Goal: Communication & Community: Connect with others

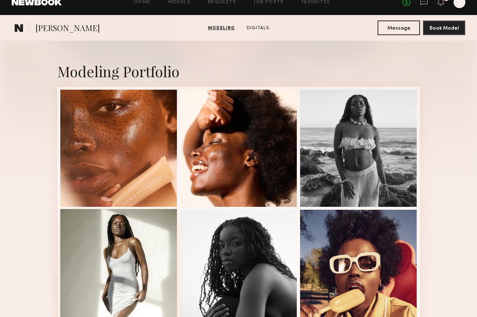
scroll to position [117, 0]
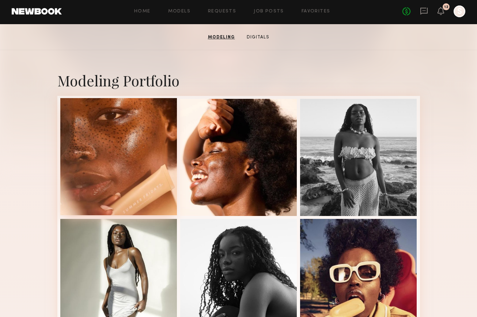
click at [114, 137] on div at bounding box center [118, 156] width 117 height 117
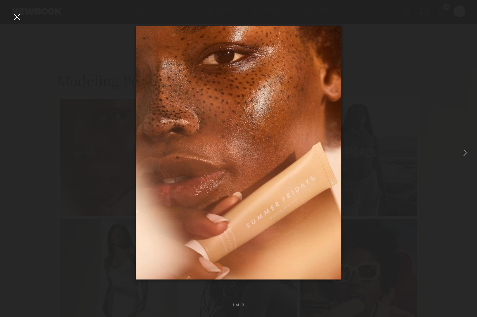
click at [18, 16] on div at bounding box center [17, 17] width 12 height 12
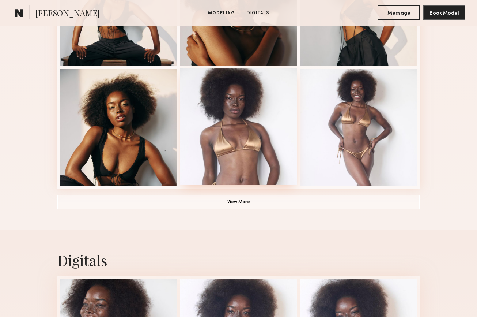
scroll to position [512, 0]
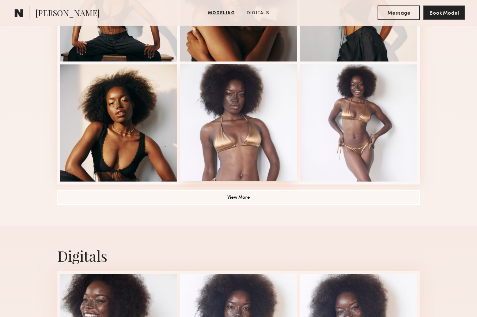
click at [249, 111] on div at bounding box center [238, 122] width 117 height 117
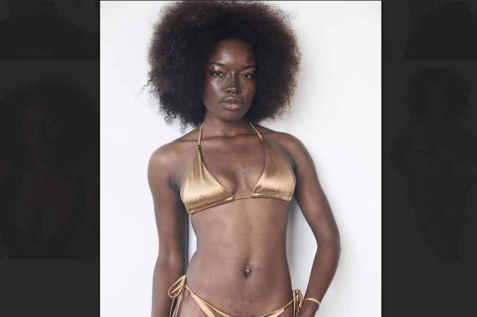
click at [131, 83] on div at bounding box center [238, 153] width 477 height 282
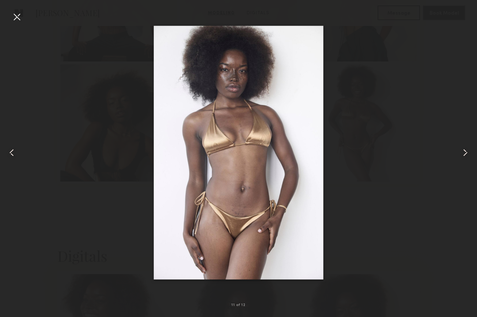
click at [56, 87] on div at bounding box center [238, 153] width 477 height 282
click at [14, 13] on div at bounding box center [17, 17] width 12 height 12
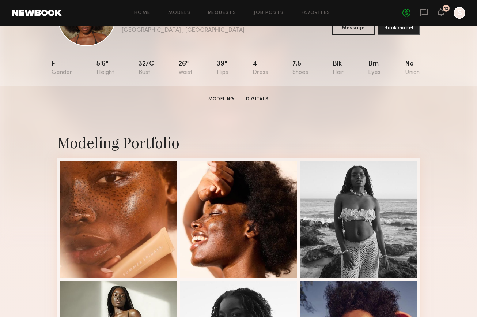
scroll to position [70, 0]
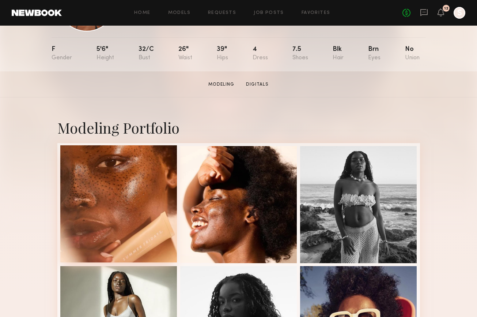
click at [129, 189] on div at bounding box center [118, 203] width 117 height 117
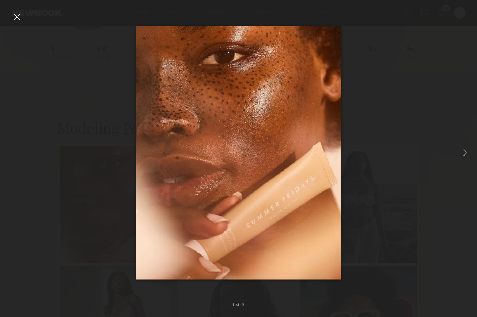
click at [17, 17] on div at bounding box center [17, 17] width 12 height 12
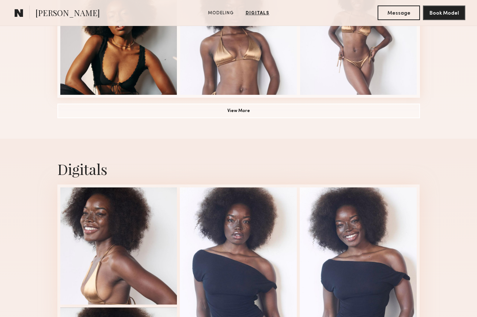
scroll to position [788, 0]
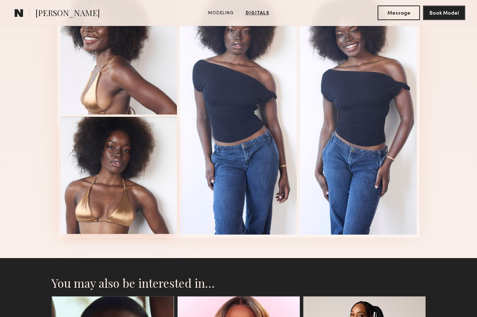
click at [124, 173] on div at bounding box center [118, 175] width 117 height 117
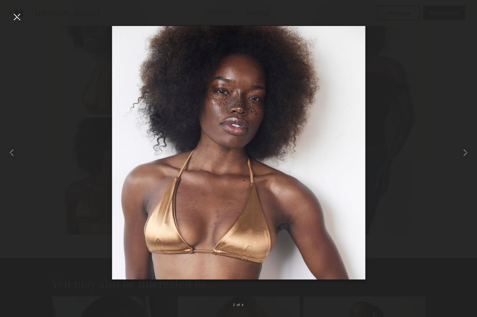
click at [17, 18] on div at bounding box center [17, 17] width 12 height 12
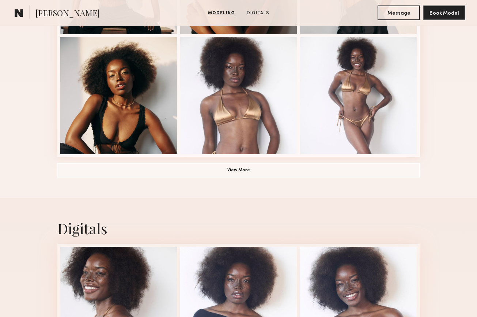
scroll to position [534, 0]
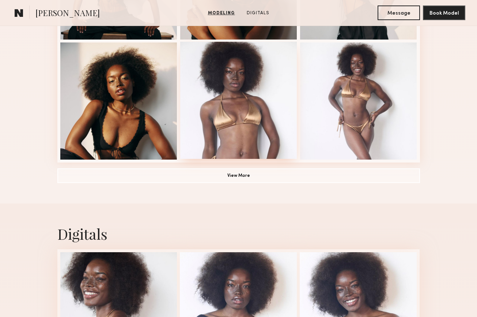
click at [273, 116] on div at bounding box center [238, 100] width 117 height 117
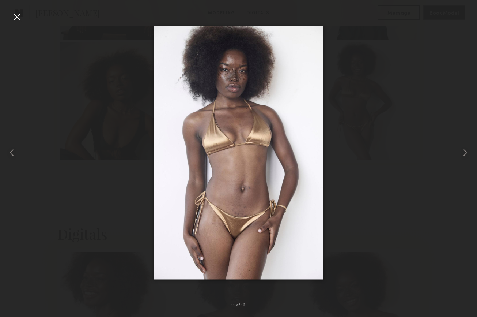
click at [21, 13] on div at bounding box center [17, 17] width 12 height 12
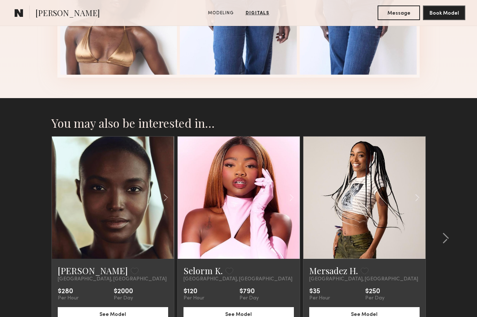
scroll to position [953, 0]
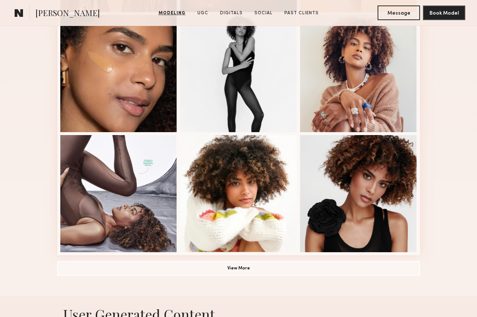
scroll to position [444, 0]
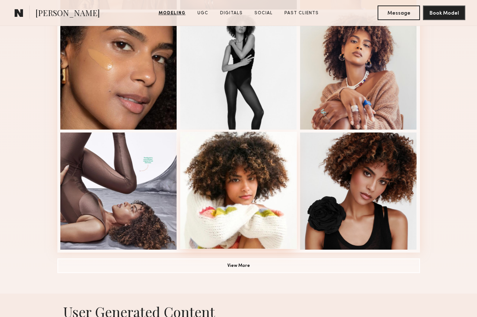
click at [246, 171] on div at bounding box center [238, 190] width 117 height 117
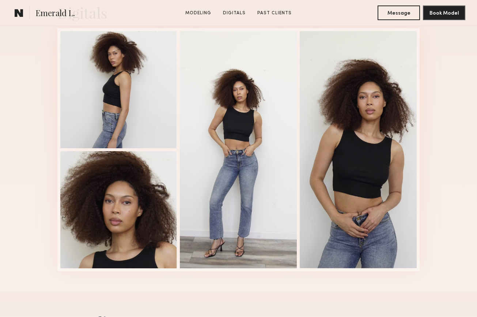
scroll to position [756, 0]
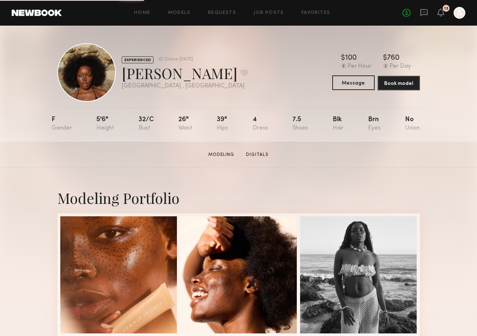
click at [353, 83] on button "Message" at bounding box center [353, 82] width 42 height 15
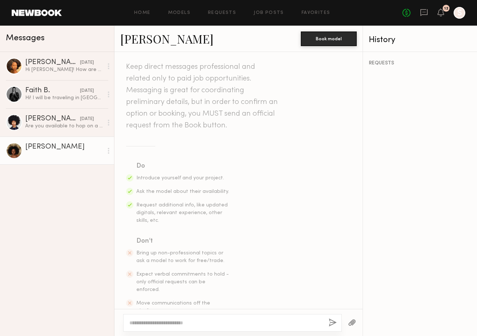
scroll to position [36, 0]
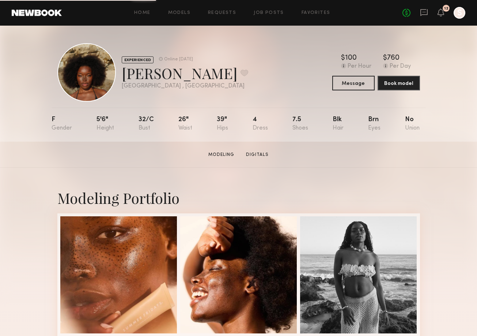
click at [173, 58] on div "Online [DATE]" at bounding box center [178, 59] width 29 height 5
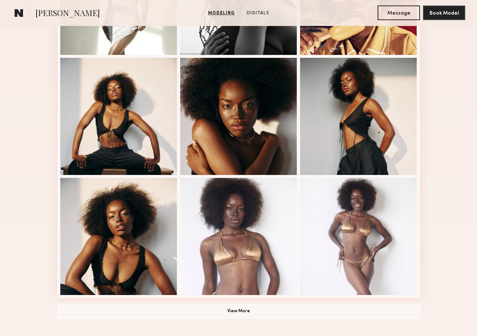
scroll to position [406, 0]
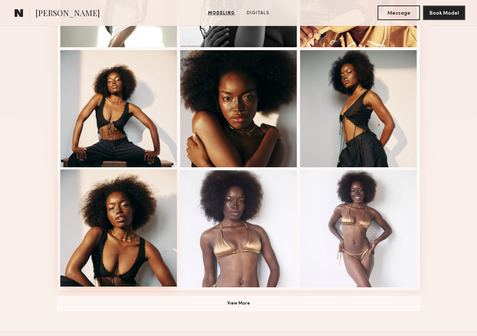
click at [127, 214] on div at bounding box center [118, 227] width 117 height 117
